Goal: Navigation & Orientation: Find specific page/section

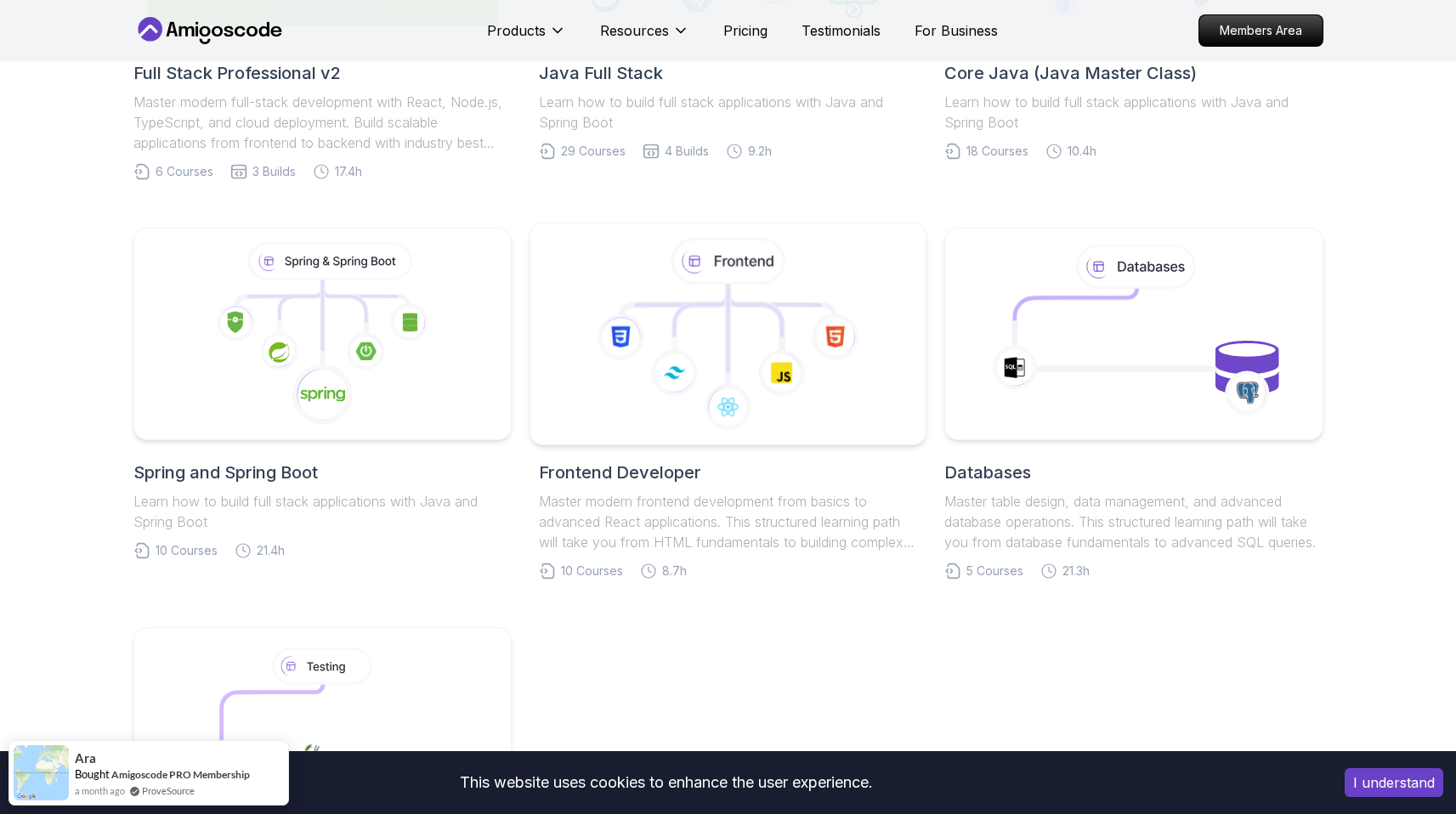
click at [647, 346] on icon at bounding box center [728, 334] width 367 height 193
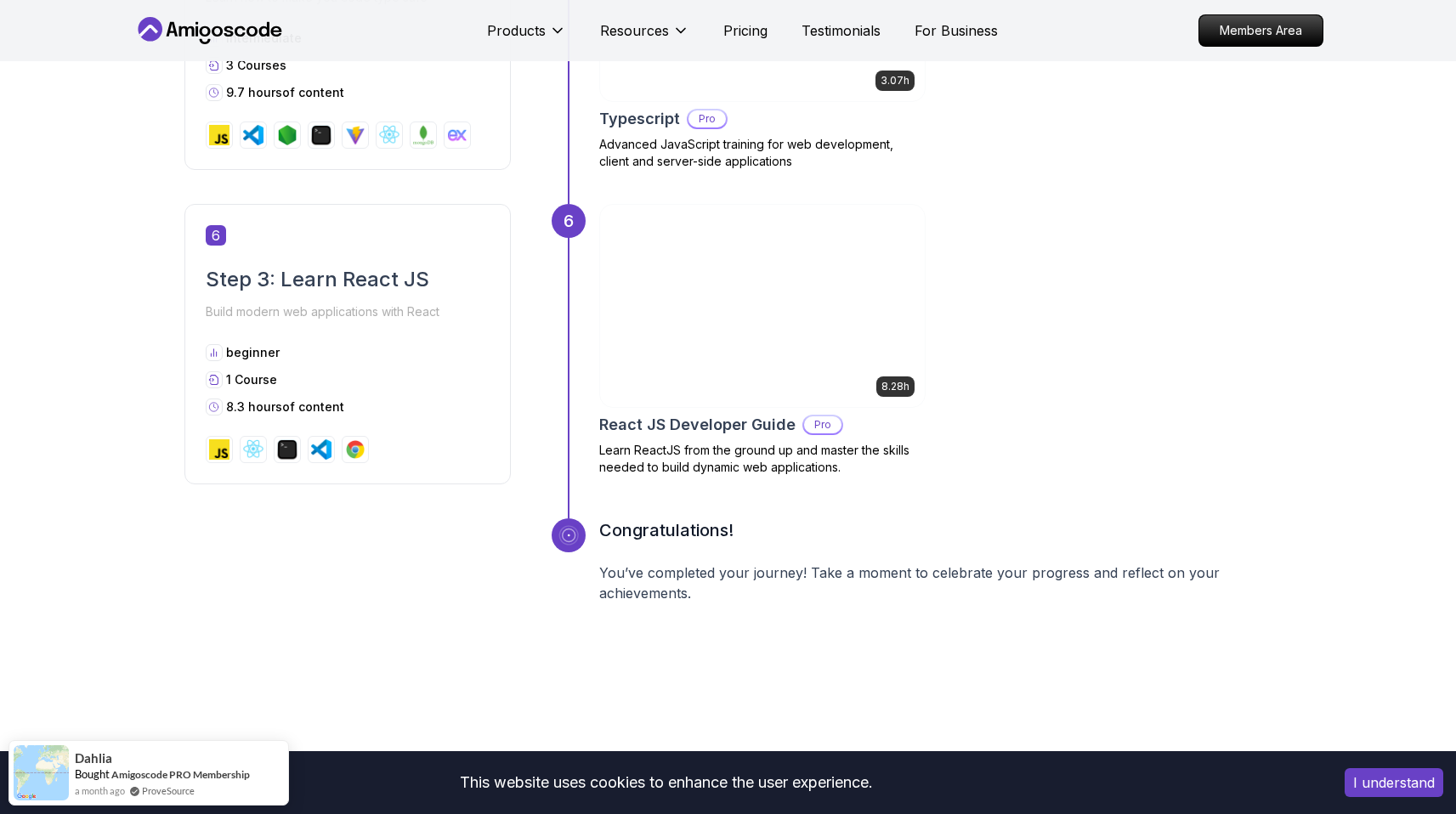
scroll to position [2633, 0]
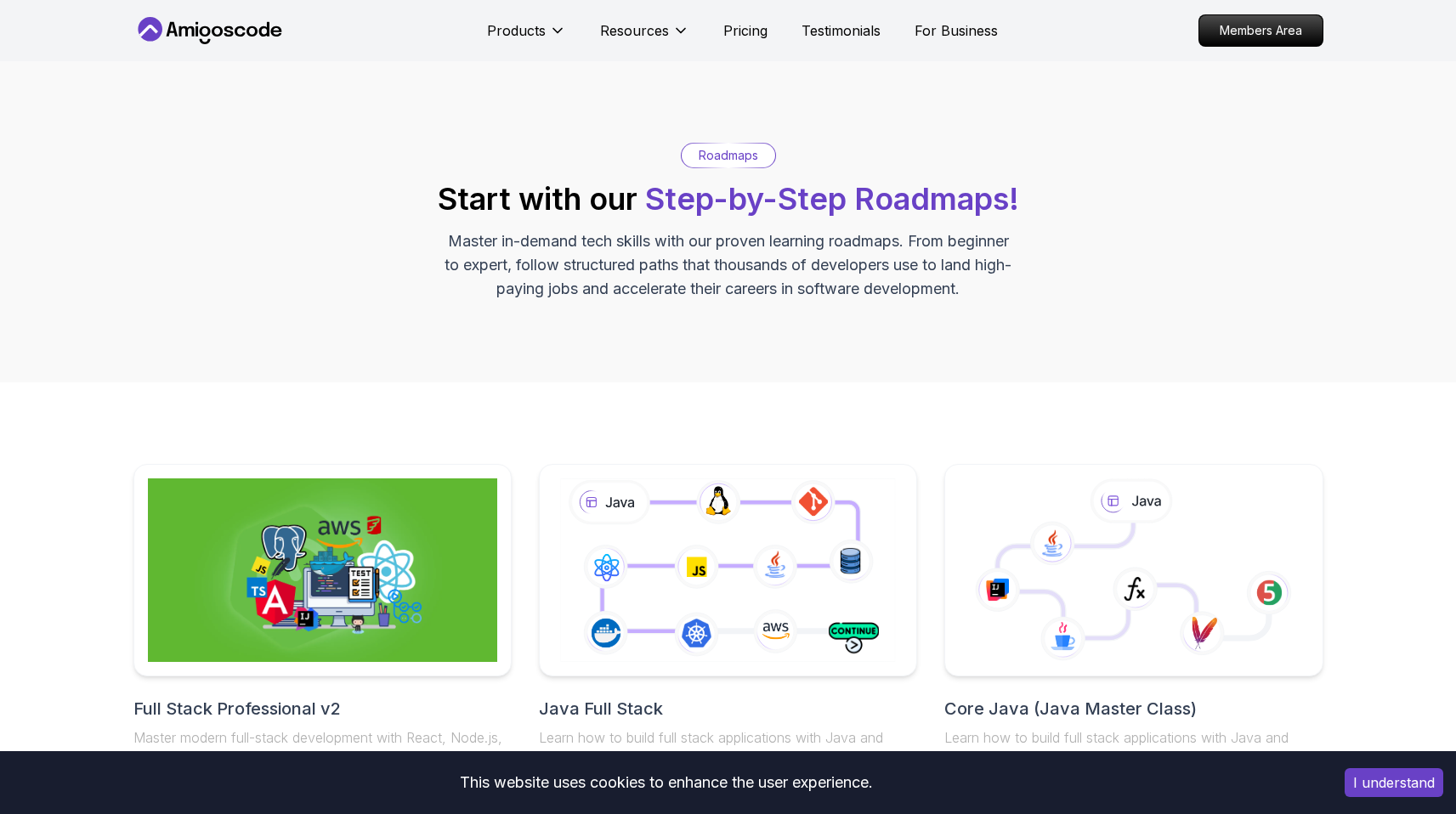
scroll to position [1, 0]
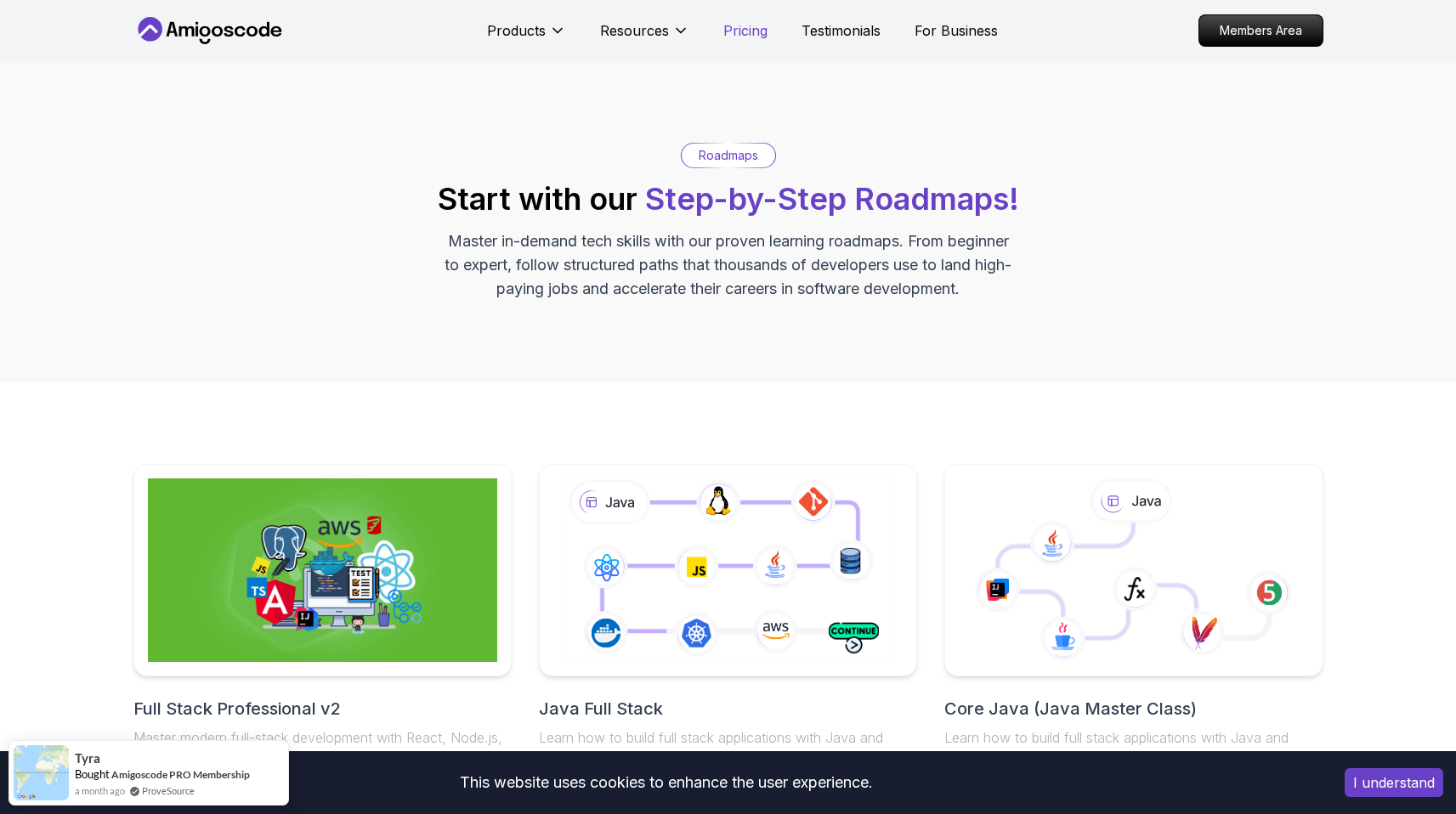
click at [739, 29] on p "Pricing" at bounding box center [745, 30] width 44 height 20
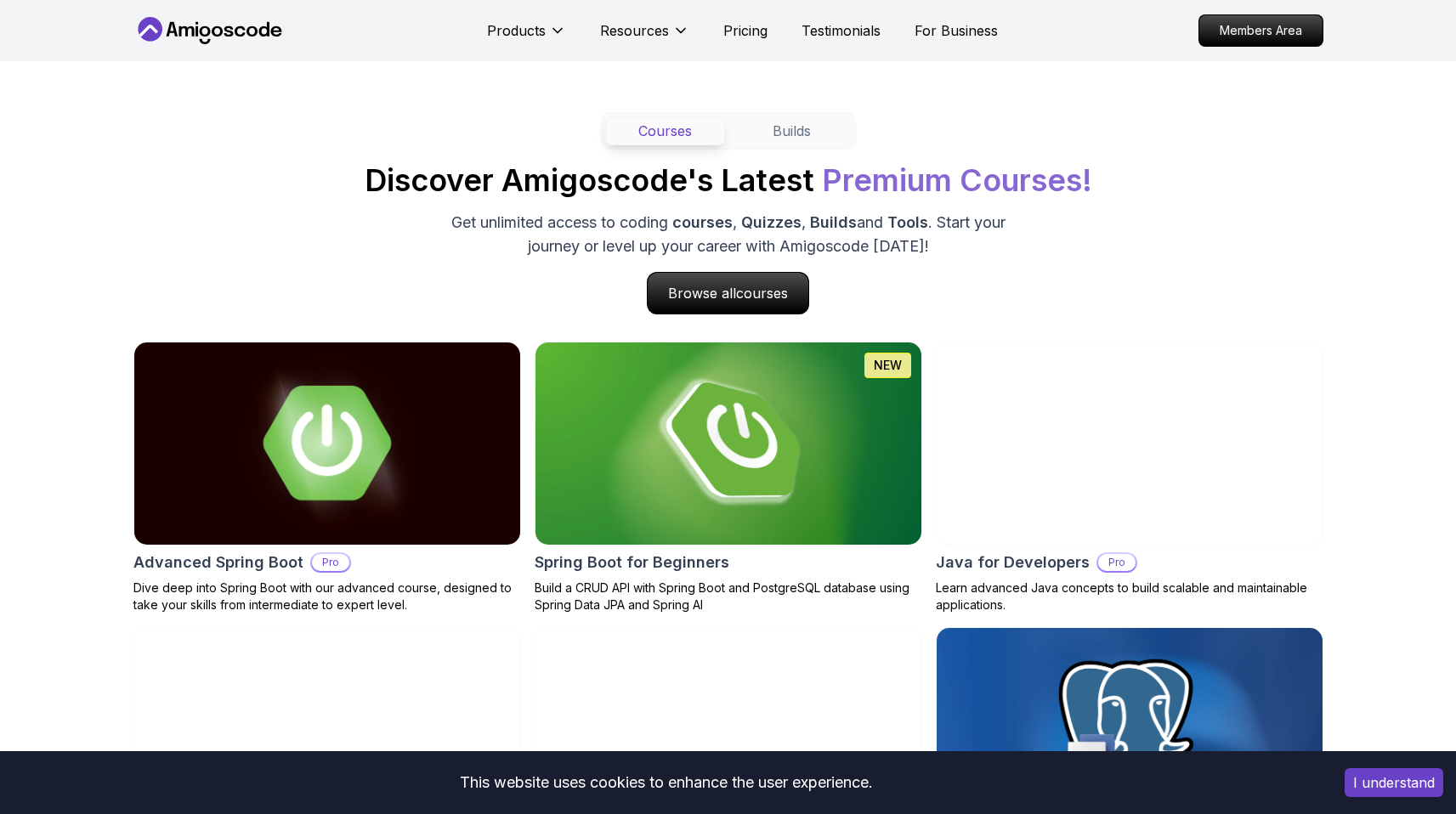
scroll to position [1491, 0]
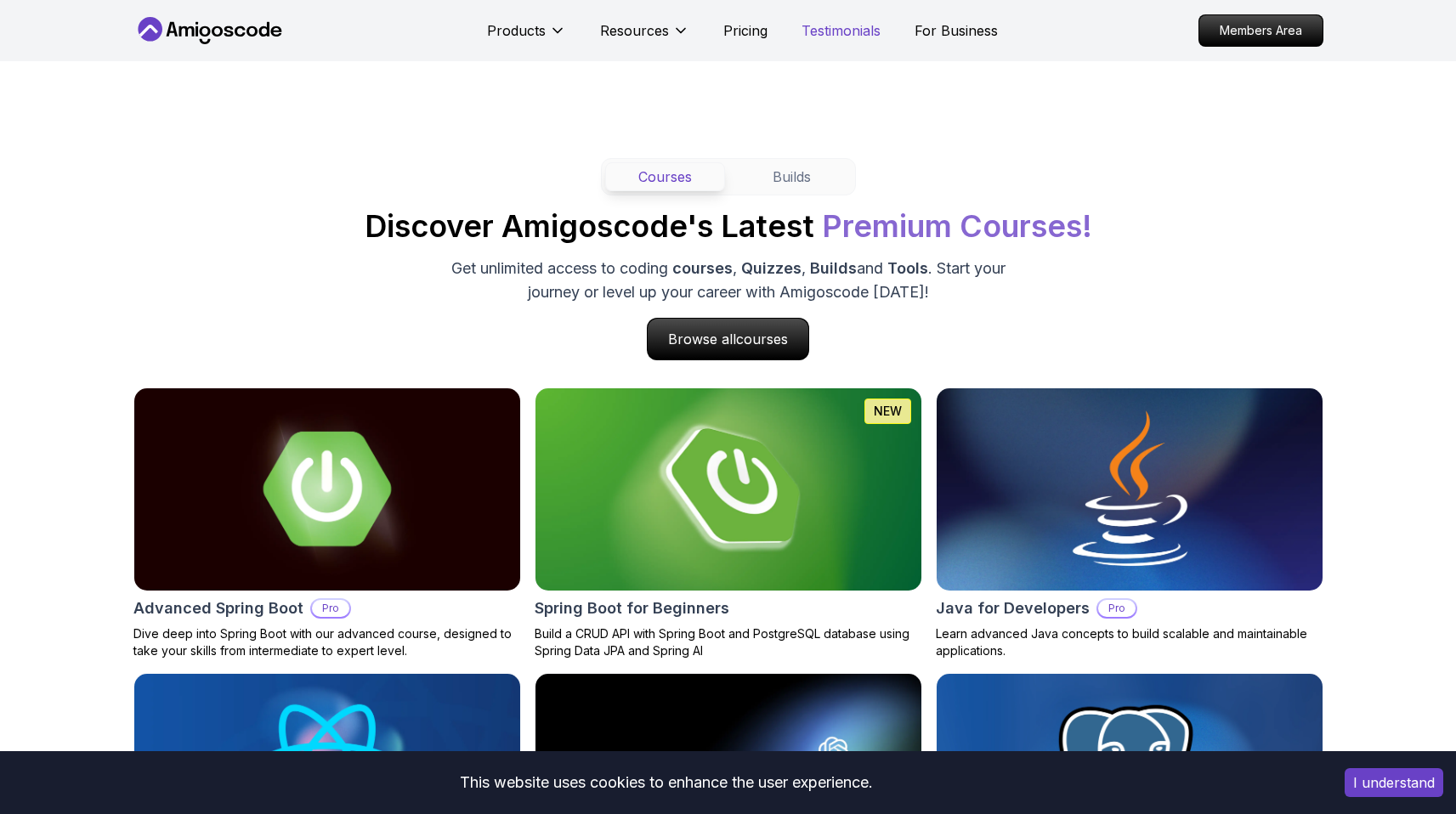
click at [838, 36] on p "Testimonials" at bounding box center [841, 30] width 79 height 20
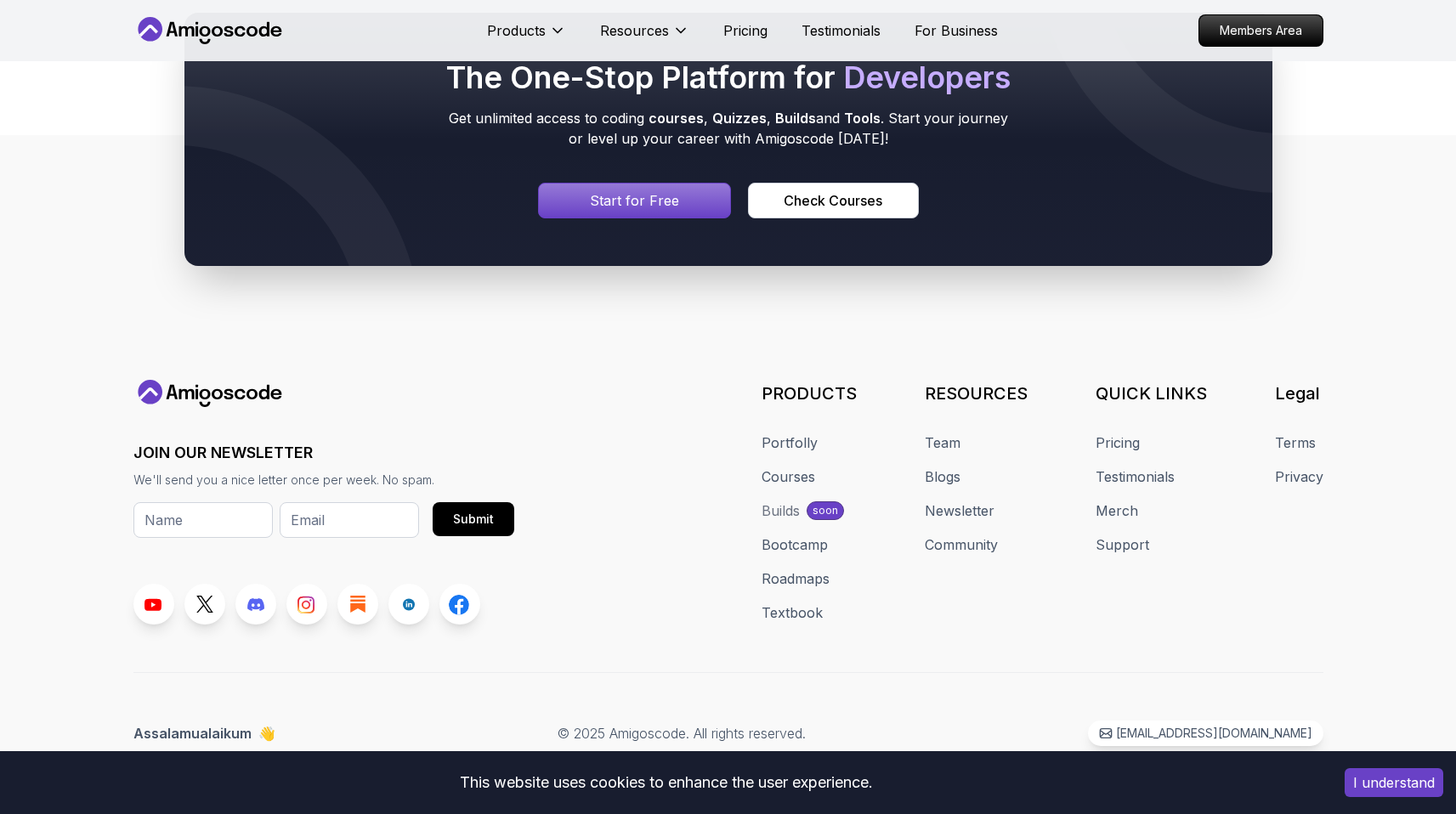
scroll to position [695, 0]
